Goal: Check status: Check status

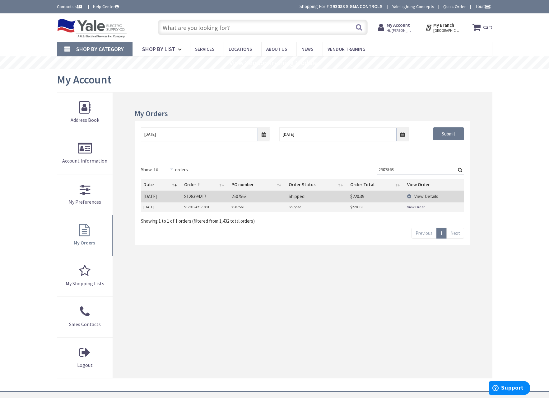
drag, startPoint x: 394, startPoint y: 169, endPoint x: 310, endPoint y: 156, distance: 85.0
click at [317, 158] on div "My Orders 09/29/2021 10/8/2025 Submit Show 10 25 50 100 orders Search: 2507563 …" at bounding box center [302, 235] width 379 height 286
type input "5"
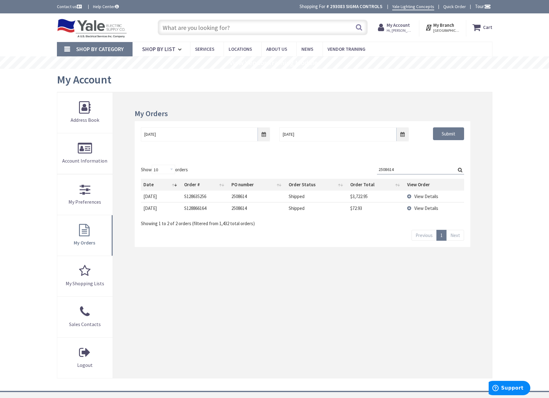
click at [420, 196] on span "View Details" at bounding box center [427, 196] width 24 height 6
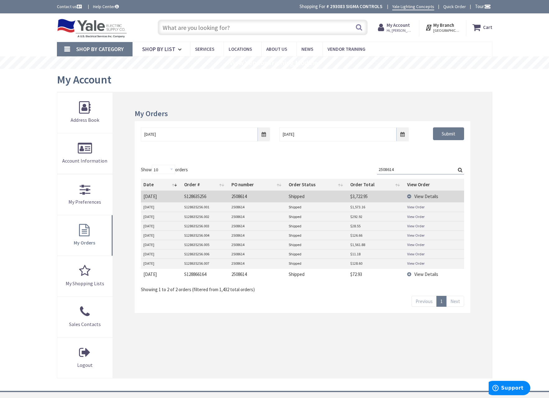
click at [422, 274] on span "View Details" at bounding box center [427, 274] width 24 height 6
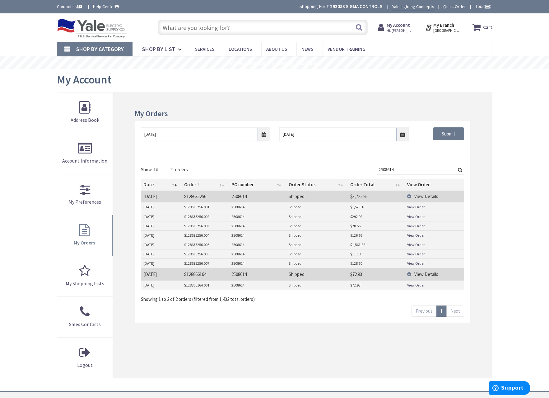
drag, startPoint x: 406, startPoint y: 170, endPoint x: 319, endPoint y: 159, distance: 87.8
click at [319, 159] on div "Show 10 25 50 100 orders Search: 2508614 Date Order # PO number Order Status Or…" at bounding box center [303, 240] width 336 height 164
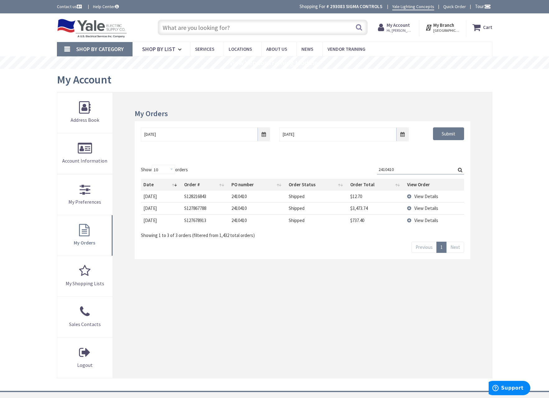
type input "2410410"
click at [421, 220] on span "View Details" at bounding box center [427, 220] width 24 height 6
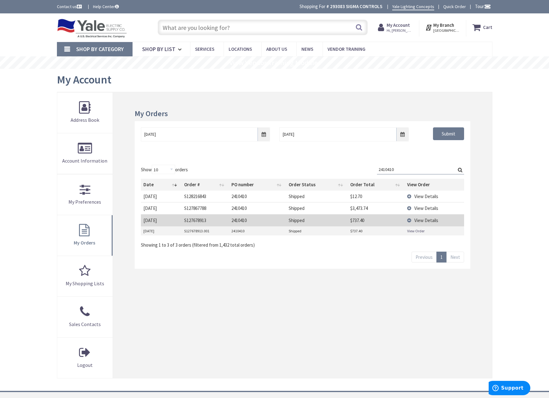
click at [421, 210] on span "View Details" at bounding box center [427, 208] width 24 height 6
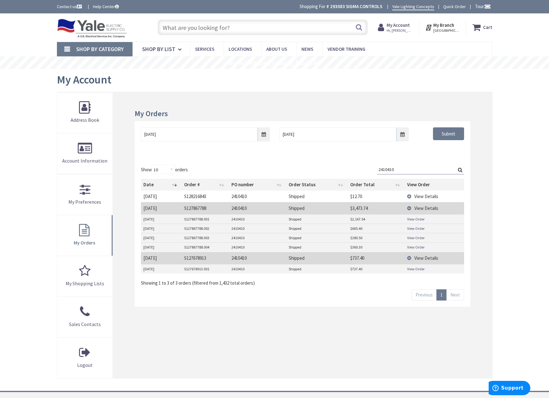
click at [421, 197] on span "View Details" at bounding box center [427, 196] width 24 height 6
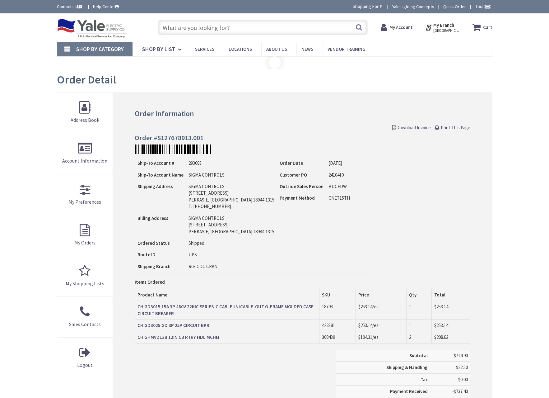
type input "[GEOGRAPHIC_DATA], [GEOGRAPHIC_DATA]"
